Goal: Navigation & Orientation: Find specific page/section

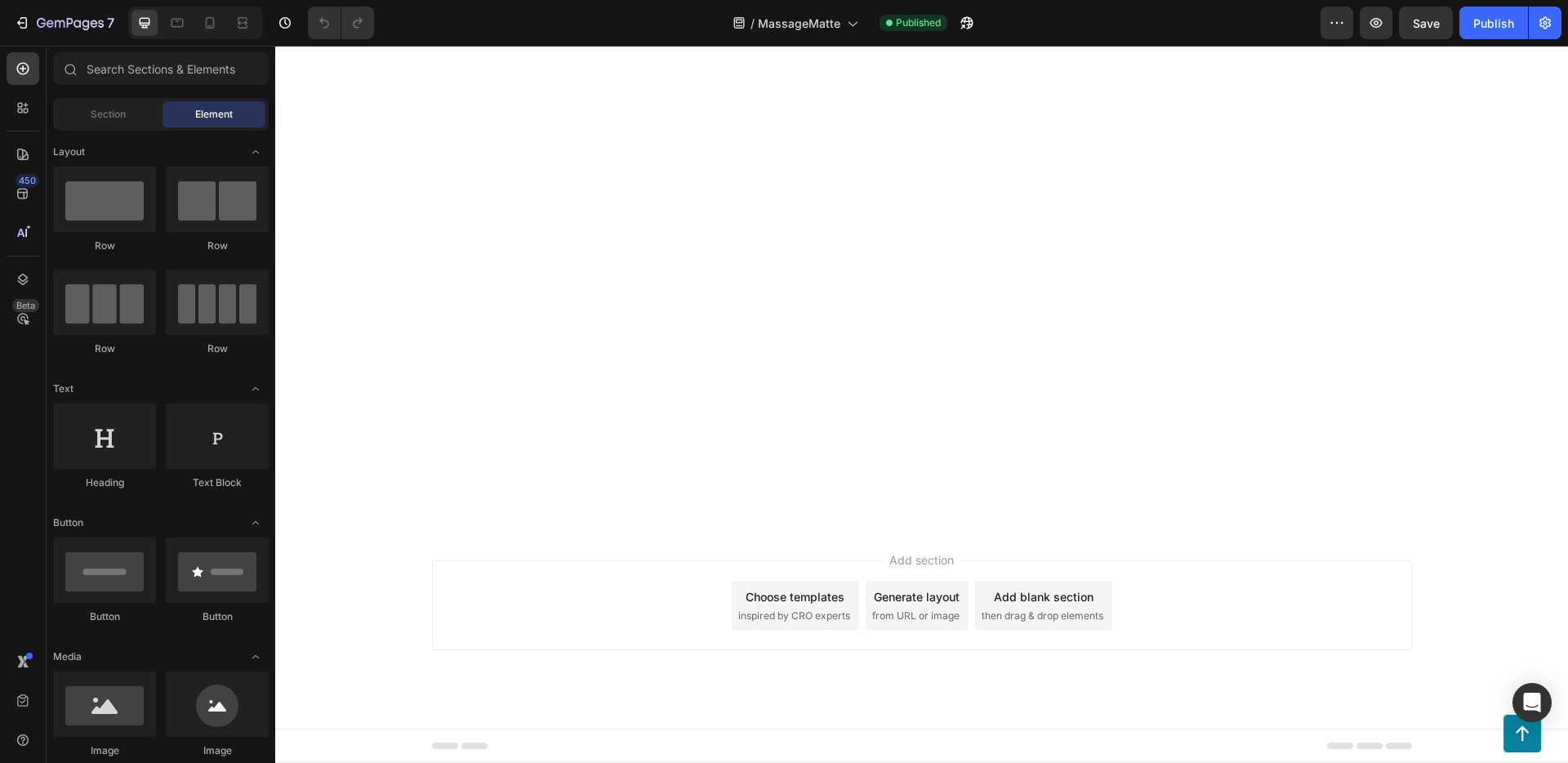
scroll to position [12438, 0]
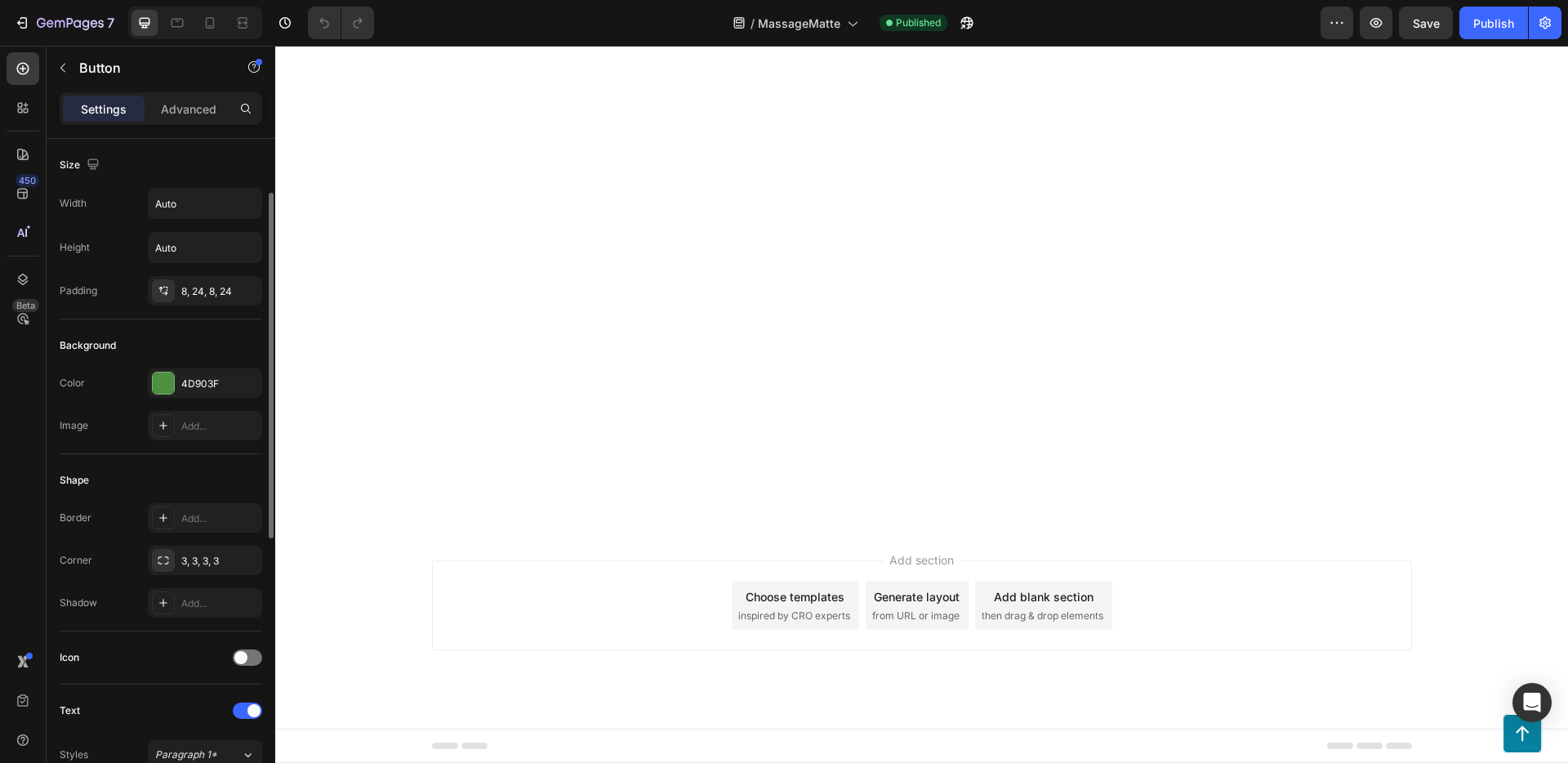
scroll to position [628, 0]
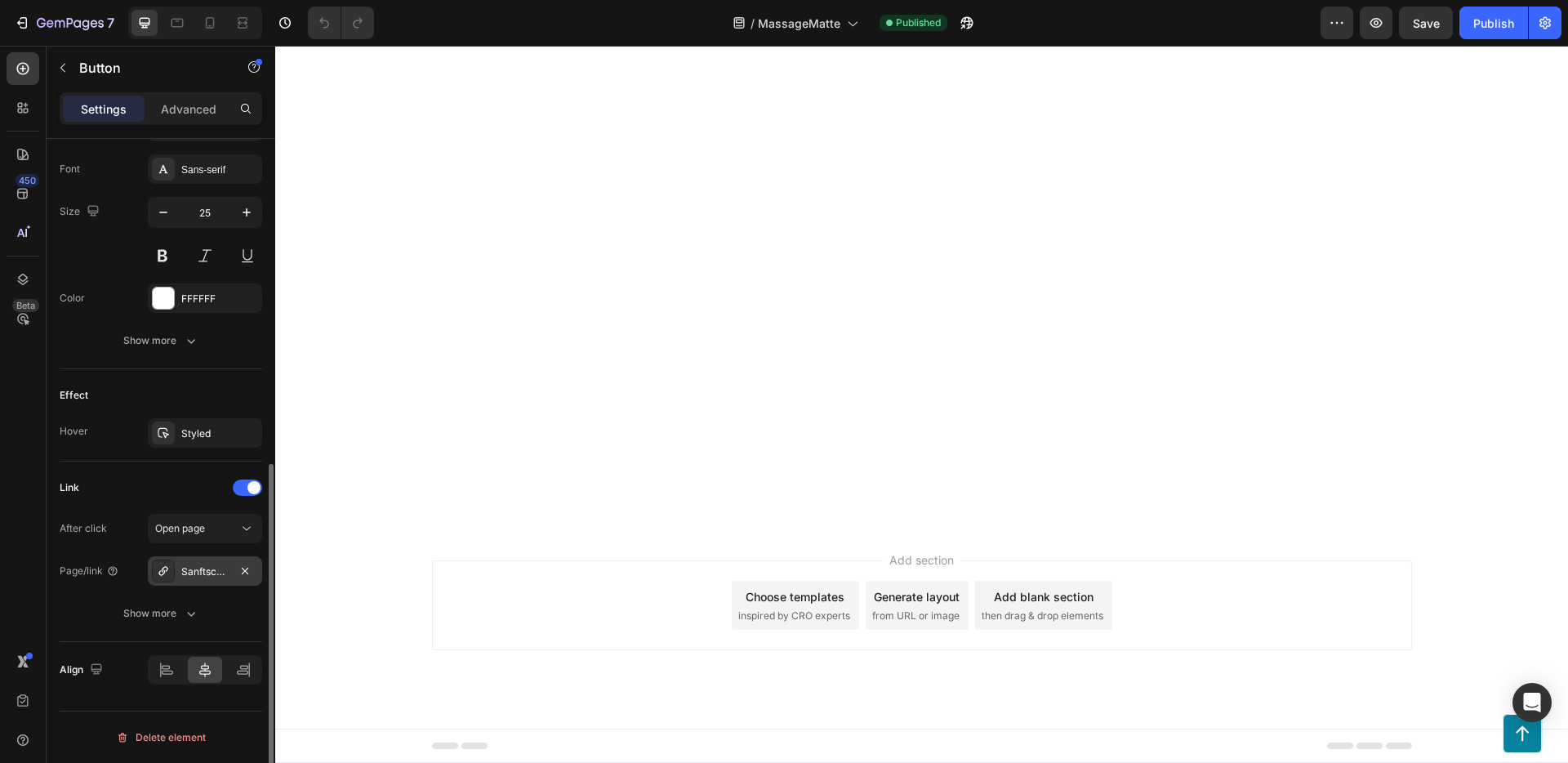
click at [219, 573] on div "Sanftschritt Massage-Matte" at bounding box center [205, 572] width 47 height 15
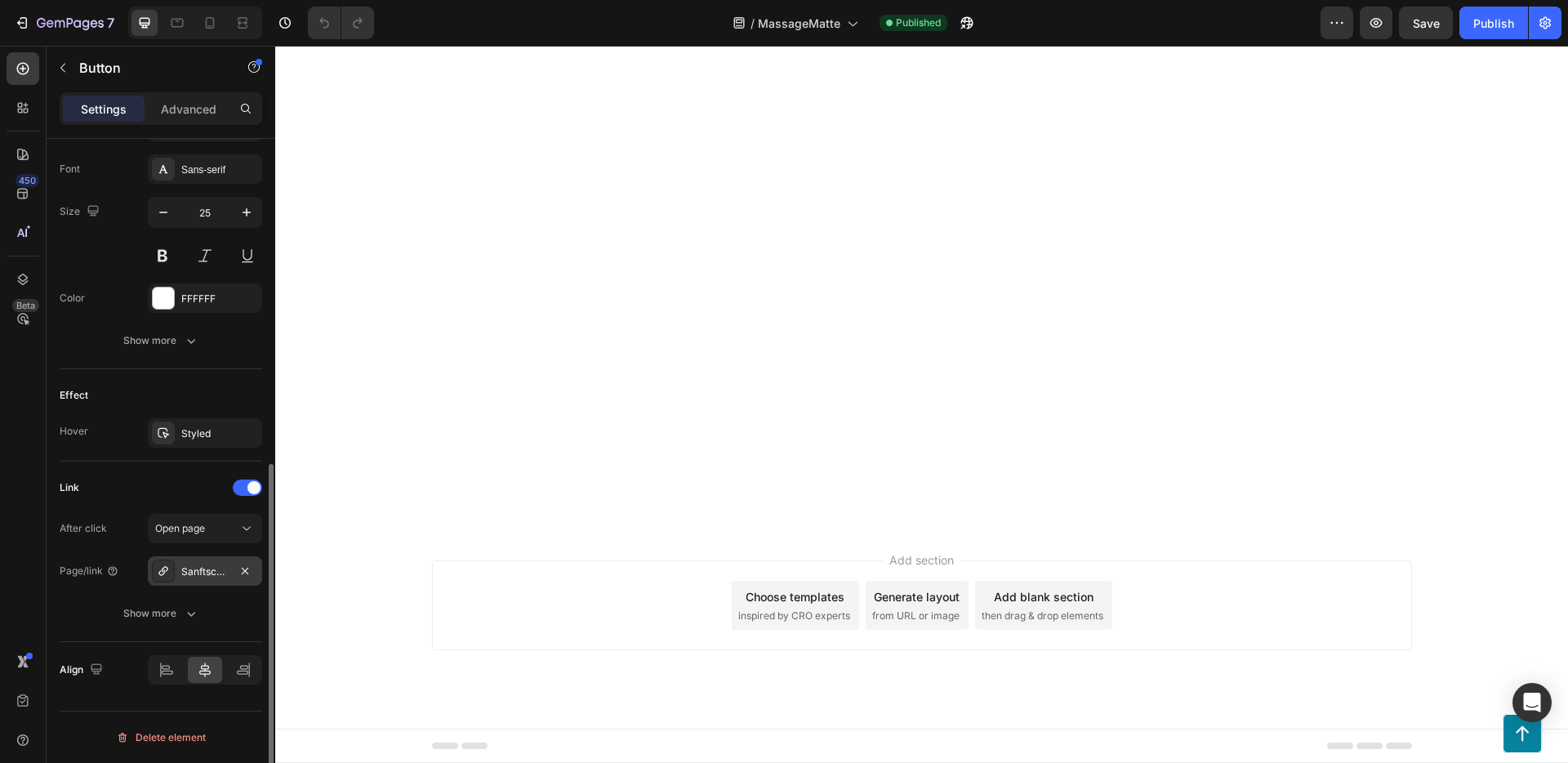
click at [223, 560] on div "Sanftschritt Massage-Matte" at bounding box center [205, 570] width 114 height 29
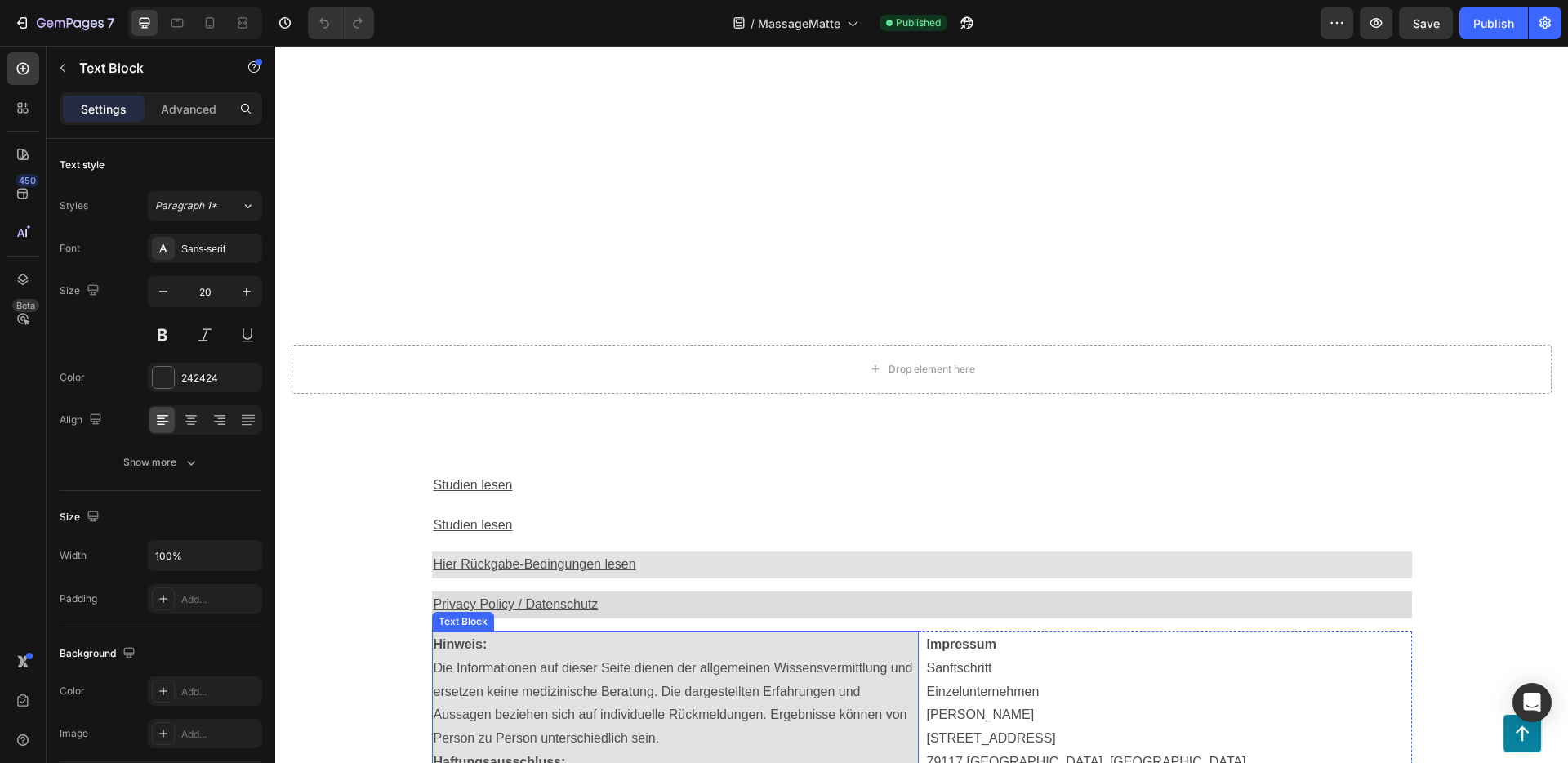
scroll to position [13762, 0]
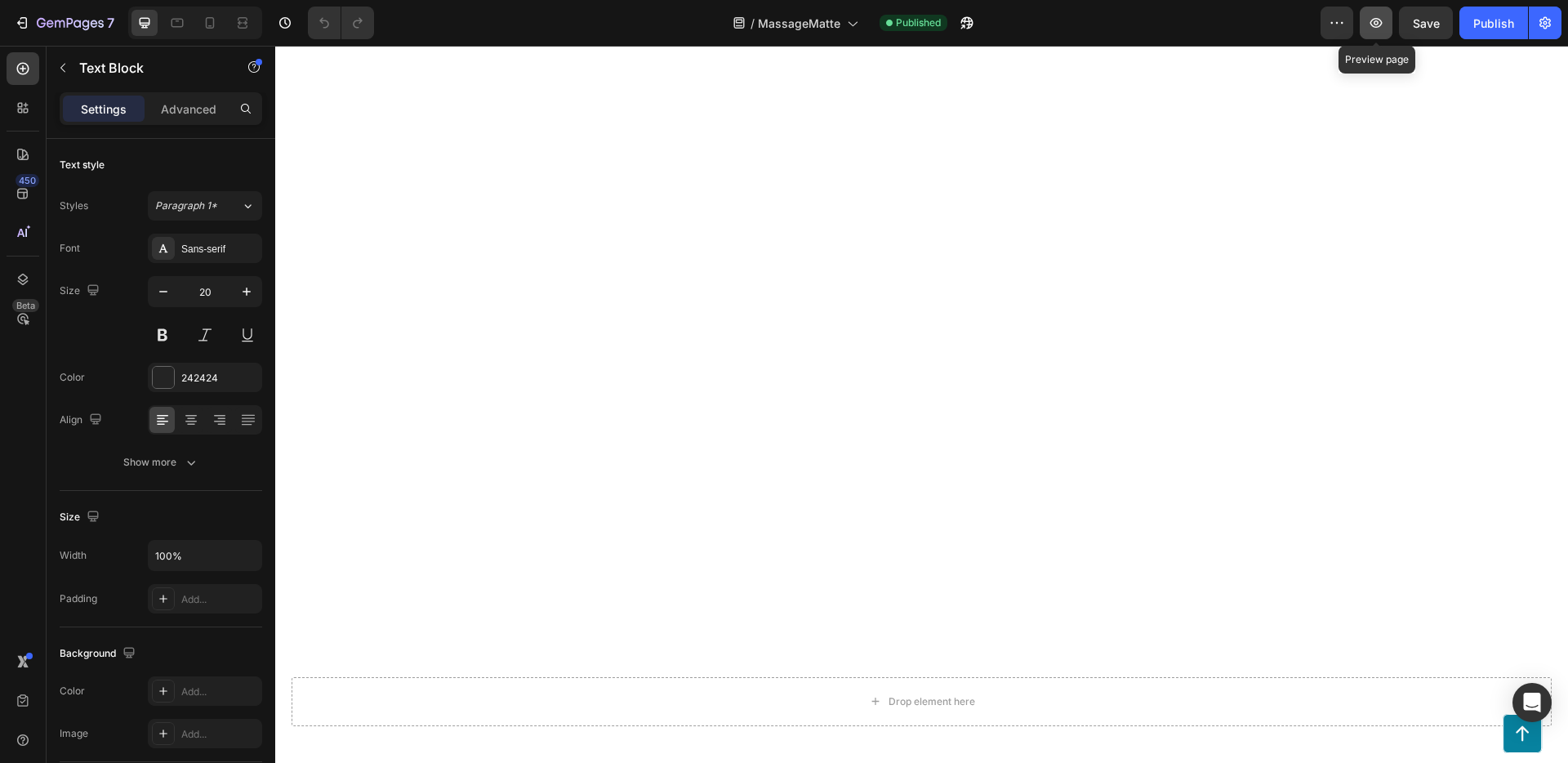
click at [1383, 24] on icon "button" at bounding box center [1375, 23] width 16 height 16
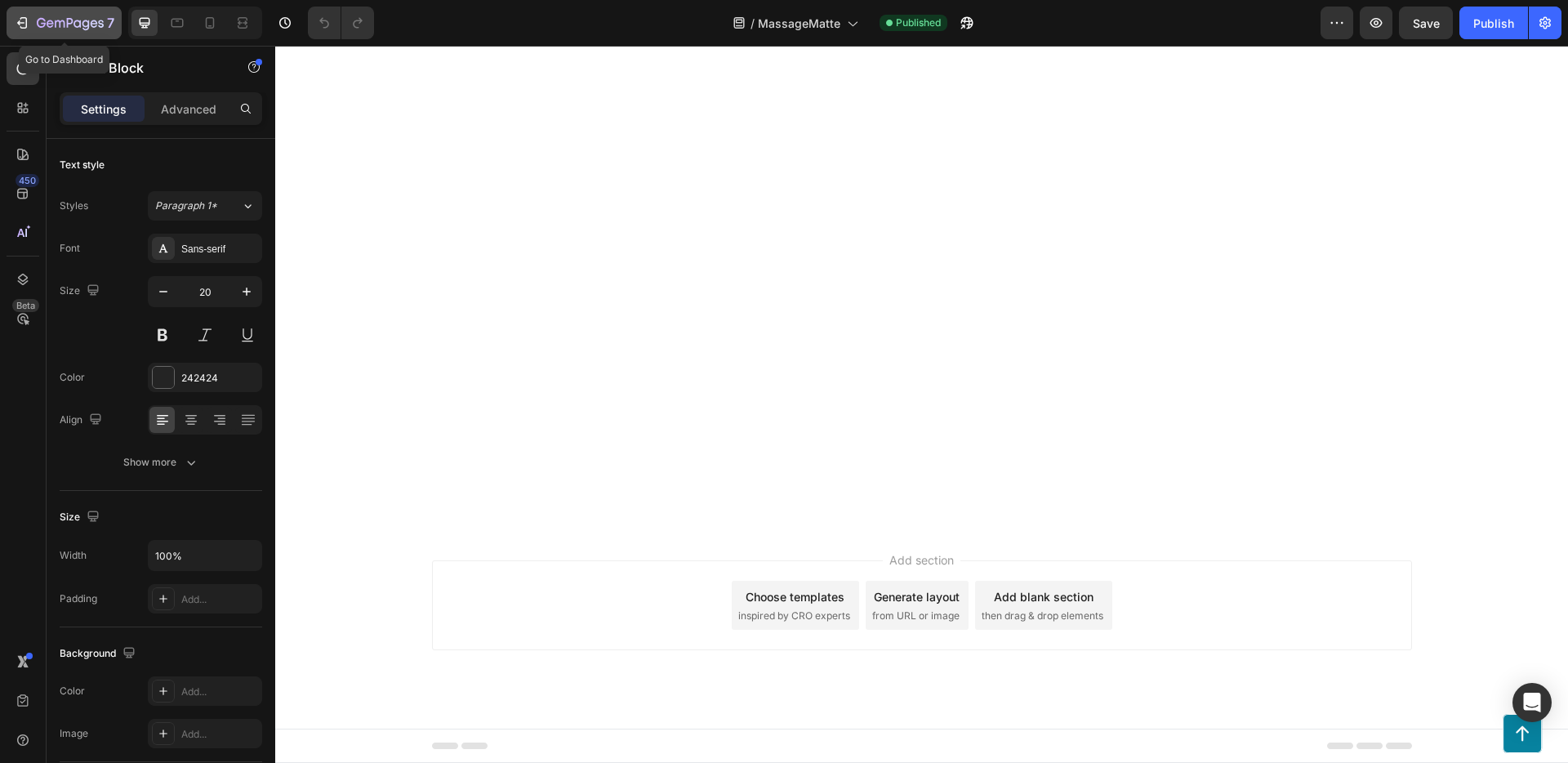
click at [32, 21] on div "7" at bounding box center [64, 23] width 100 height 20
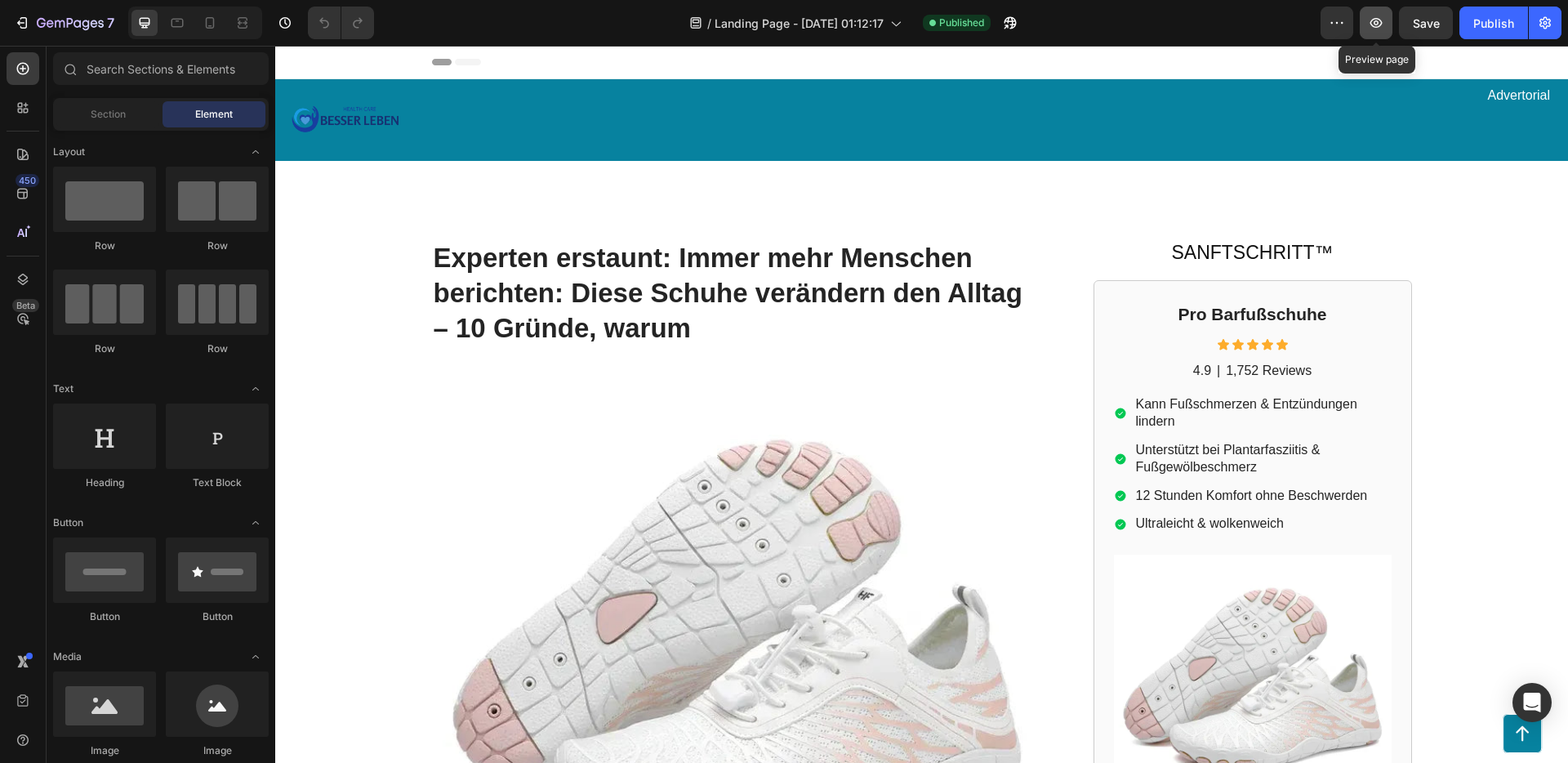
click at [1373, 25] on icon "button" at bounding box center [1375, 23] width 16 height 16
click at [5, 33] on div "7" at bounding box center [60, 23] width 122 height 33
click at [21, 21] on icon "button" at bounding box center [22, 23] width 16 height 16
